Goal: Navigation & Orientation: Understand site structure

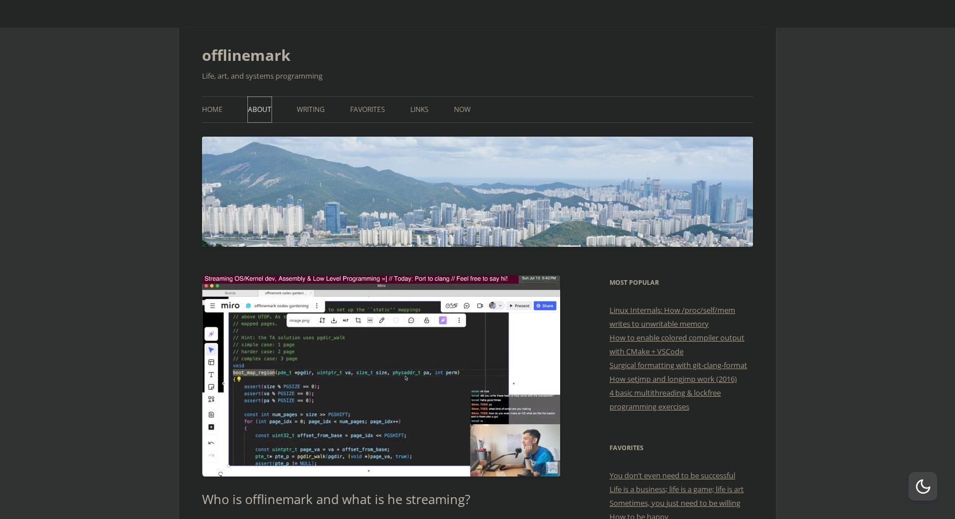
click at [255, 111] on link "About" at bounding box center [260, 109] width 24 height 25
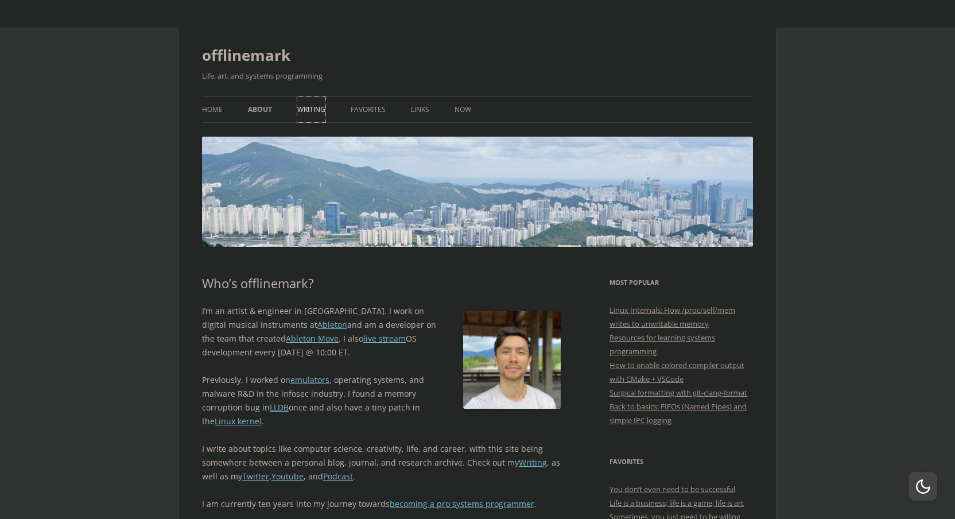
click at [314, 110] on link "Writing" at bounding box center [311, 109] width 28 height 25
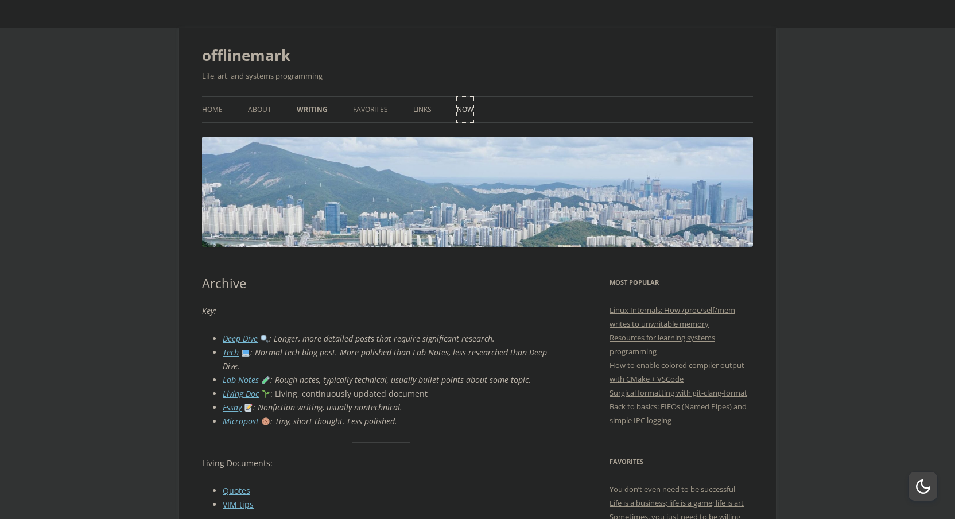
click at [460, 106] on link "Now" at bounding box center [465, 109] width 17 height 25
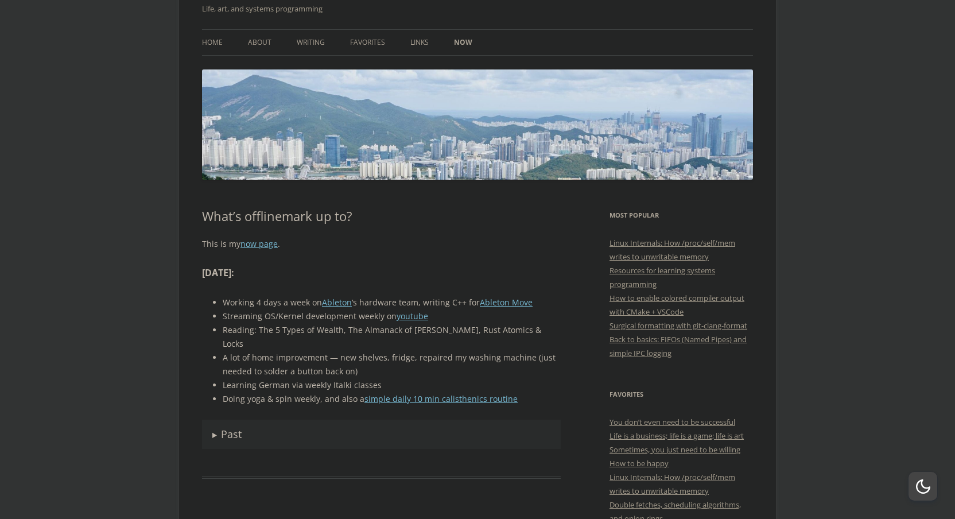
scroll to position [94, 0]
